Goal: Information Seeking & Learning: Learn about a topic

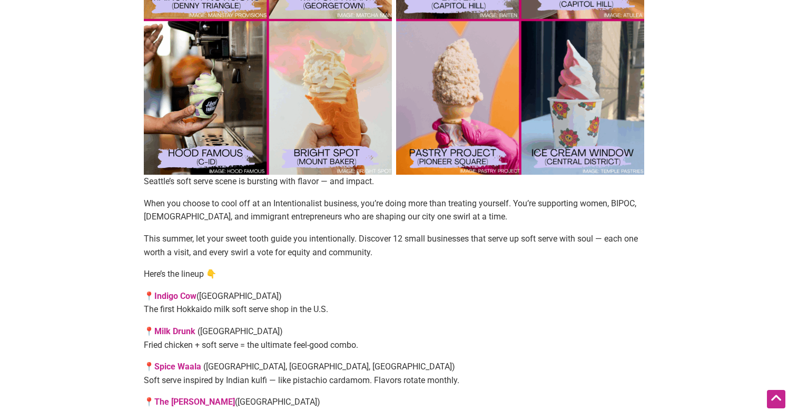
scroll to position [560, 0]
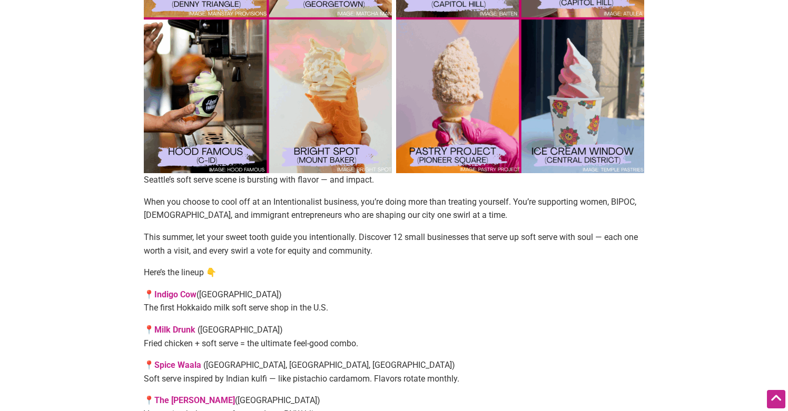
click at [173, 293] on link "Indigo Cow" at bounding box center [175, 295] width 42 height 10
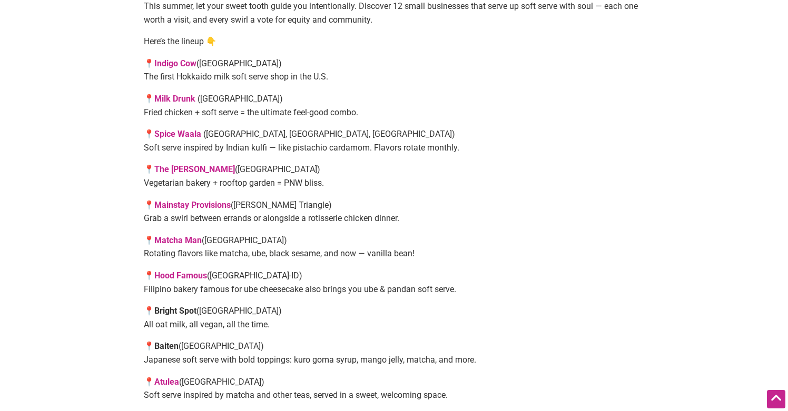
scroll to position [792, 0]
click at [188, 270] on link "Hood Famous" at bounding box center [180, 275] width 53 height 10
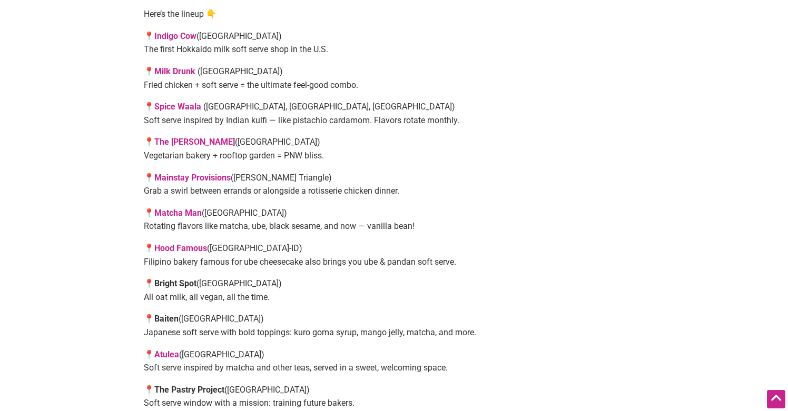
click at [176, 208] on link "Matcha Man" at bounding box center [177, 213] width 47 height 10
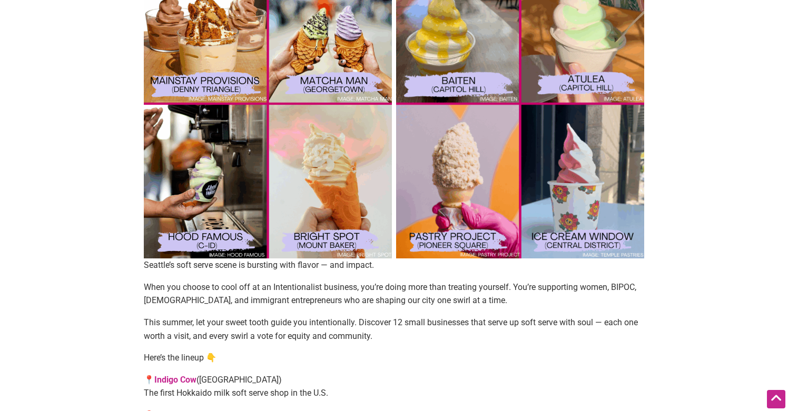
scroll to position [454, 0]
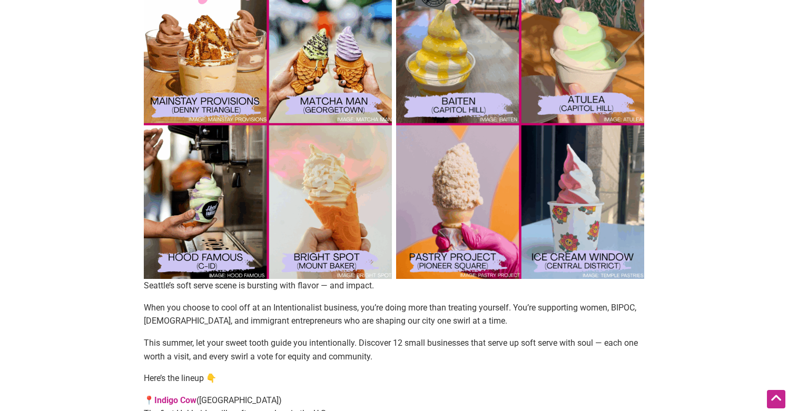
click at [453, 60] on img at bounding box center [520, 124] width 248 height 310
click at [452, 101] on img at bounding box center [520, 124] width 248 height 310
click at [492, 122] on img at bounding box center [520, 124] width 248 height 310
click at [579, 68] on img at bounding box center [520, 124] width 248 height 310
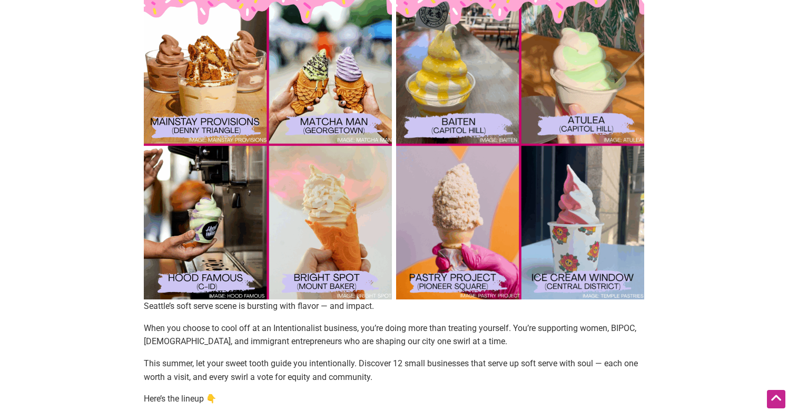
scroll to position [420, 0]
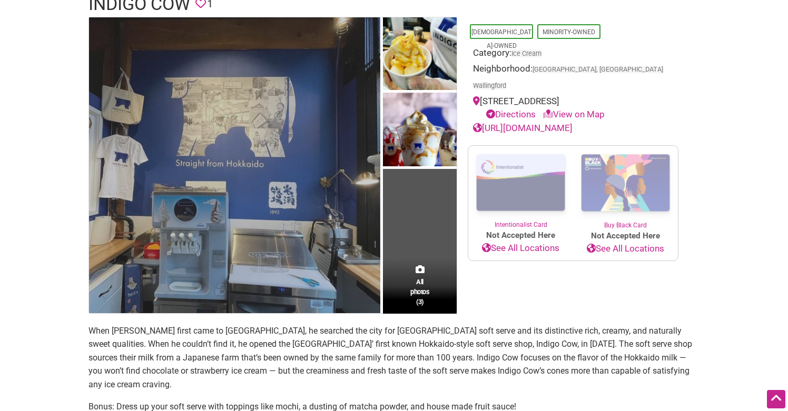
scroll to position [87, 0]
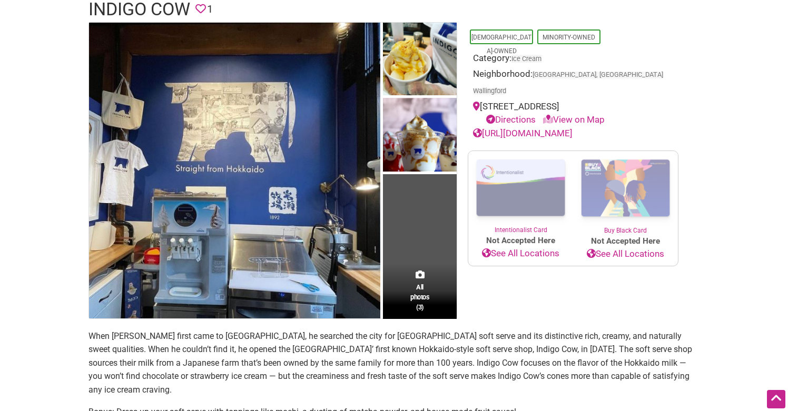
click at [525, 128] on link "[URL][DOMAIN_NAME]" at bounding box center [523, 133] width 100 height 11
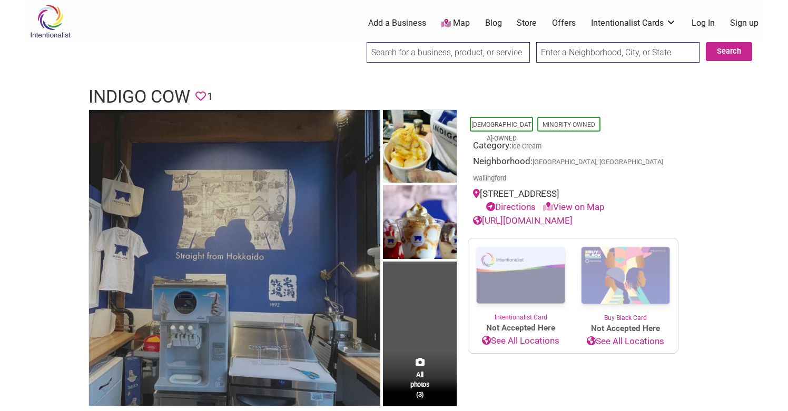
scroll to position [0, 0]
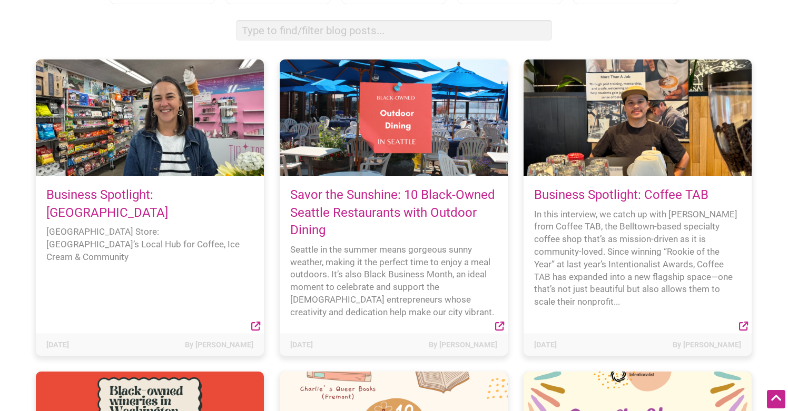
scroll to position [104, 0]
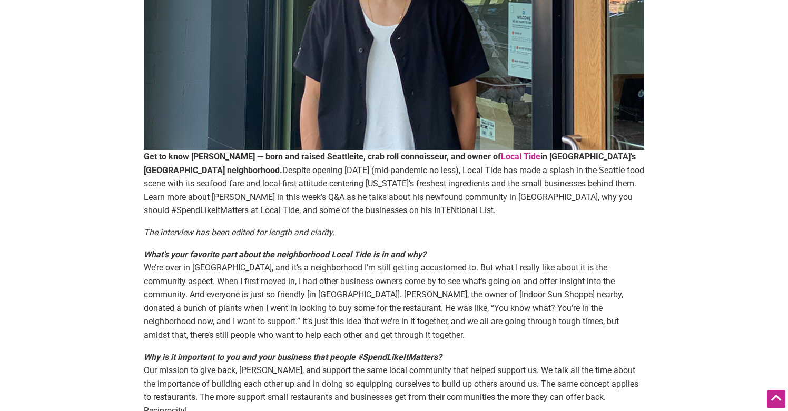
scroll to position [146, 0]
